Goal: Task Accomplishment & Management: Use online tool/utility

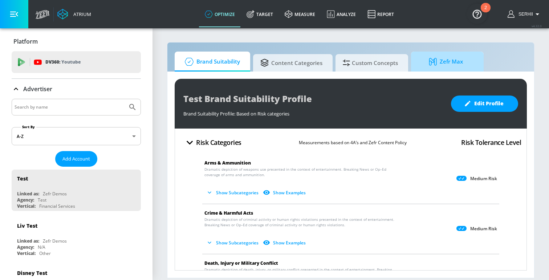
click at [432, 59] on icon at bounding box center [433, 62] width 8 height 8
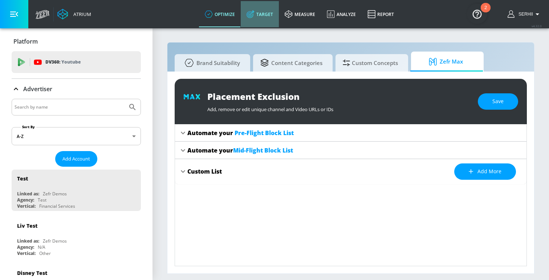
click at [263, 20] on link "Target" at bounding box center [260, 14] width 38 height 26
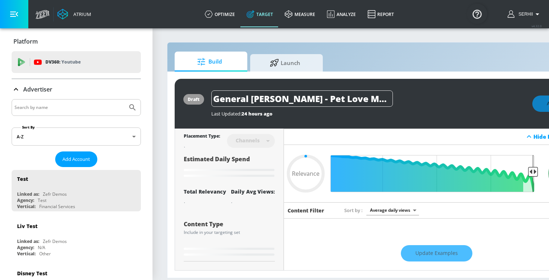
type input "0.05"
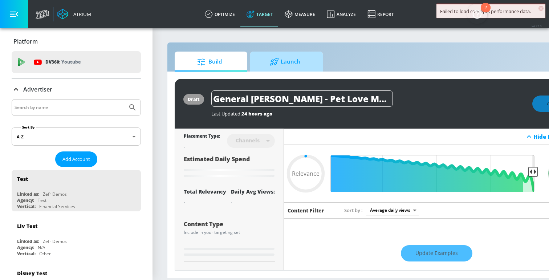
click at [279, 63] on div at bounding box center [275, 62] width 11 height 8
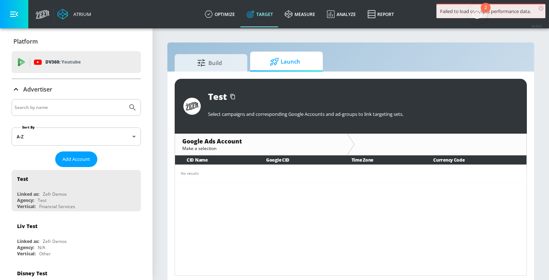
click at [540, 8] on span "×" at bounding box center [540, 8] width 5 height 5
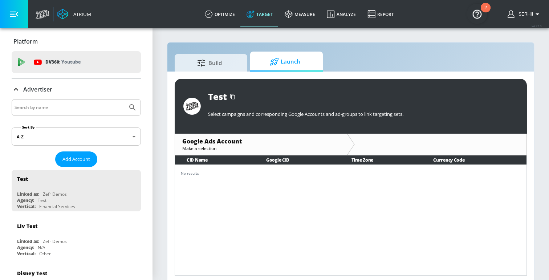
scroll to position [3, 0]
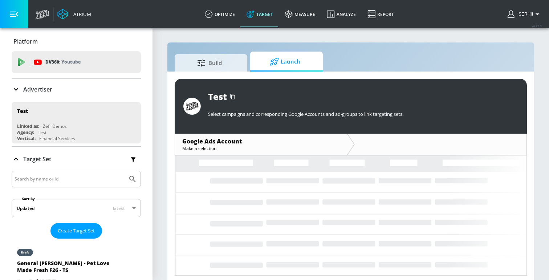
scroll to position [3, 0]
